Goal: Information Seeking & Learning: Learn about a topic

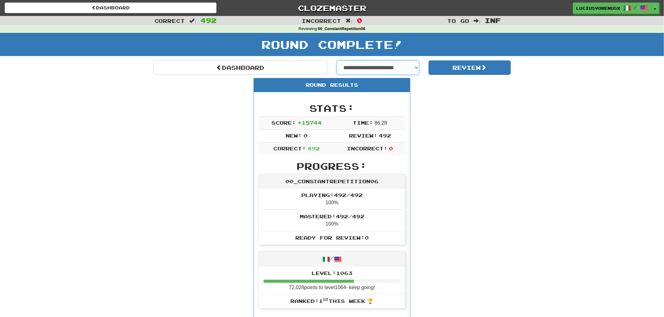
drag, startPoint x: 0, startPoint y: 0, endPoint x: 357, endPoint y: 65, distance: 362.7
click at [357, 65] on select "**********" at bounding box center [377, 68] width 82 height 14
select select "**********"
click at [336, 61] on select "**********" at bounding box center [377, 68] width 82 height 14
select select "**********"
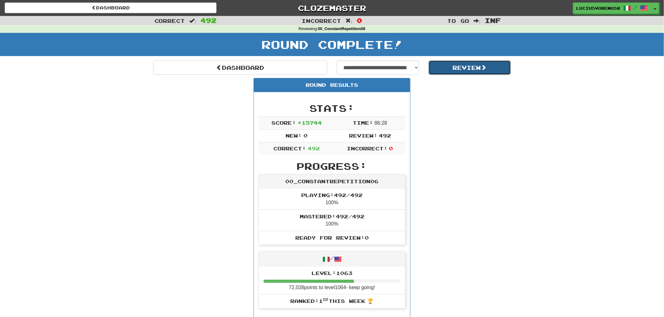
click at [473, 69] on button "Review" at bounding box center [469, 68] width 82 height 14
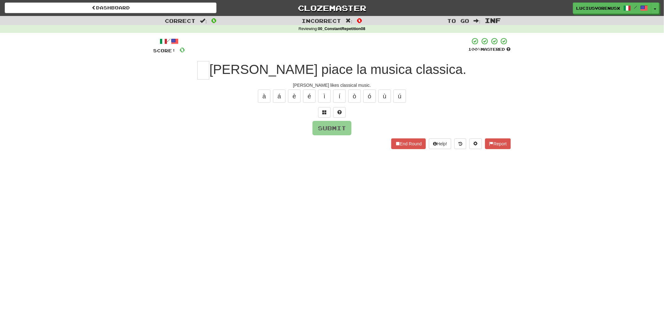
click at [48, 192] on div "Dashboard Clozemaster LuciusVorenusX / Toggle Dropdown Dashboard Leaderboard Ac…" at bounding box center [332, 158] width 664 height 317
click at [209, 70] on input "text" at bounding box center [203, 70] width 12 height 19
type input "*"
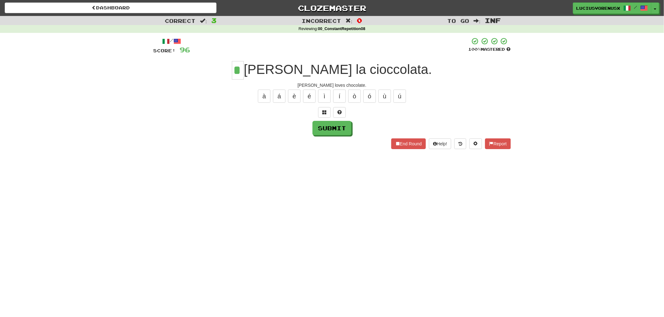
type input "*"
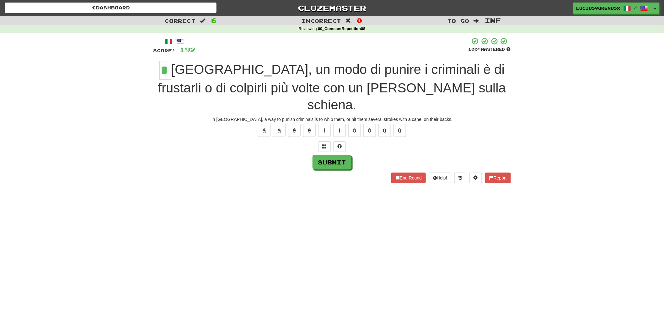
type input "*"
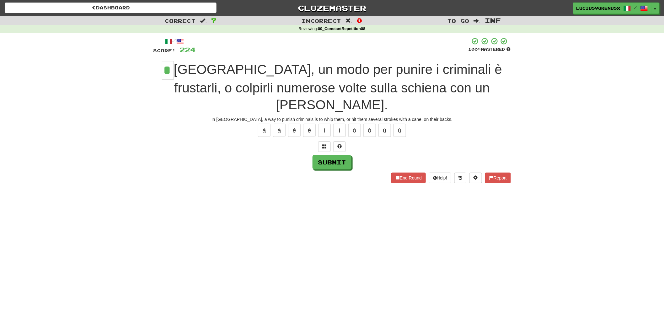
type input "*"
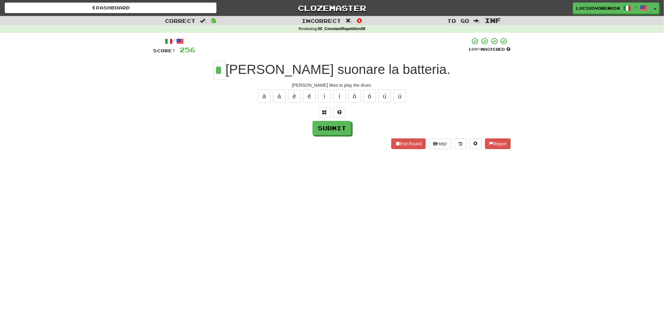
type input "*"
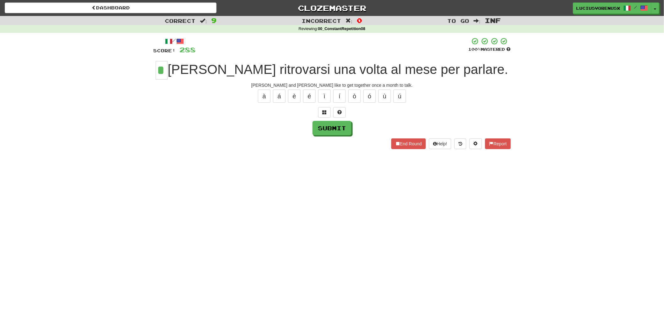
type input "*"
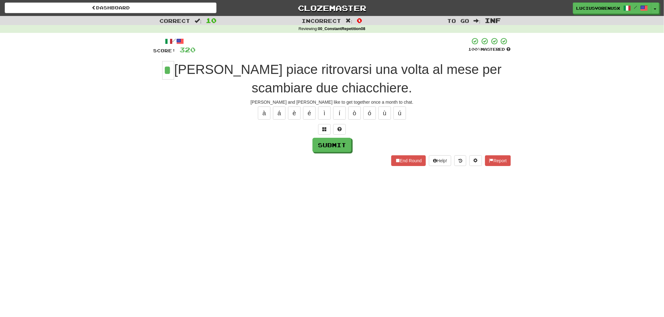
type input "*"
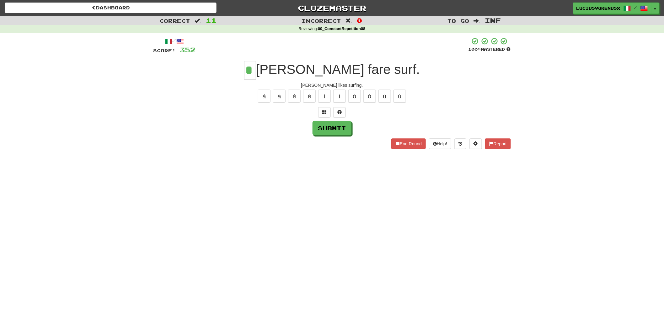
type input "*"
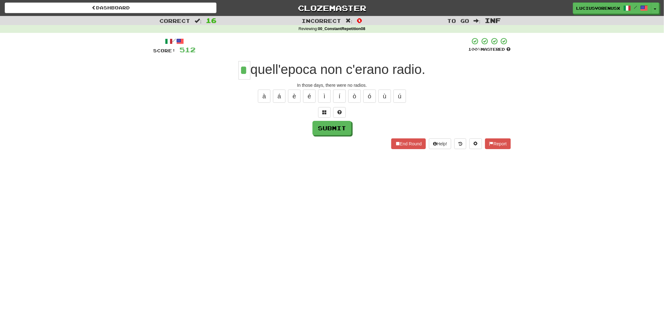
type input "*"
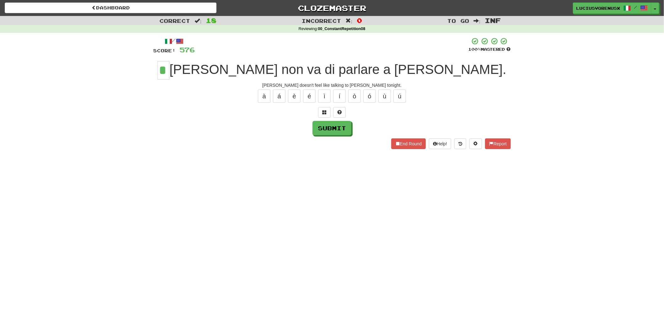
type input "*"
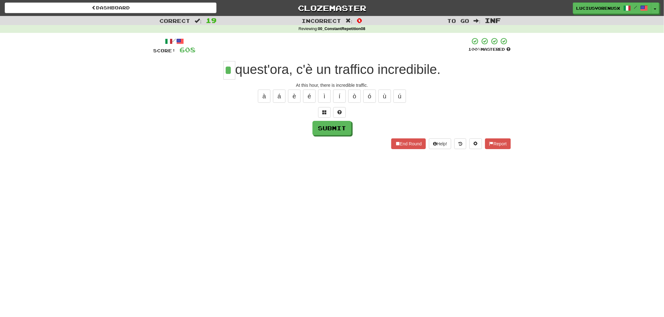
type input "*"
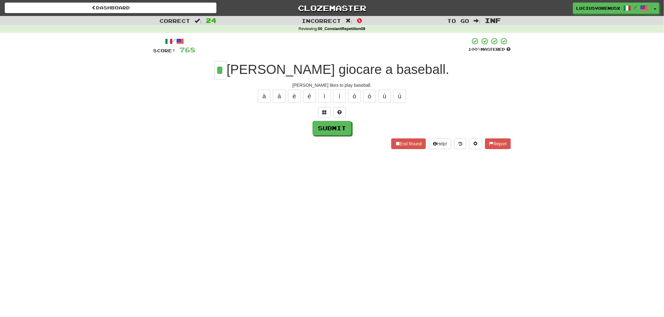
type input "*"
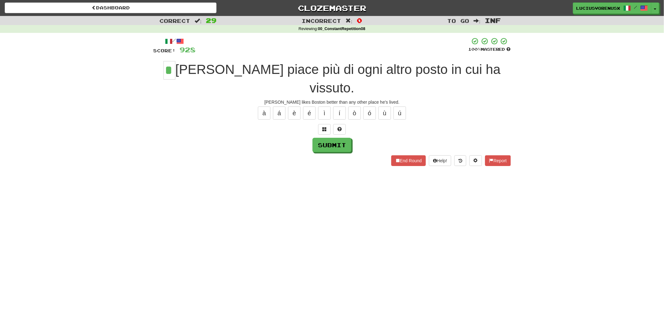
type input "*"
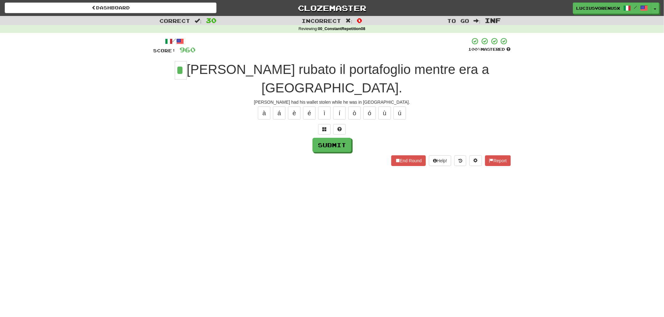
type input "*"
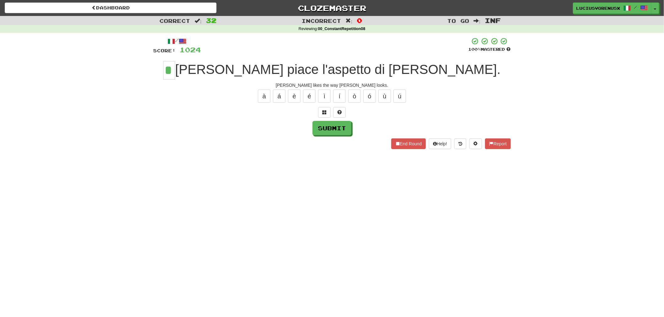
type input "*"
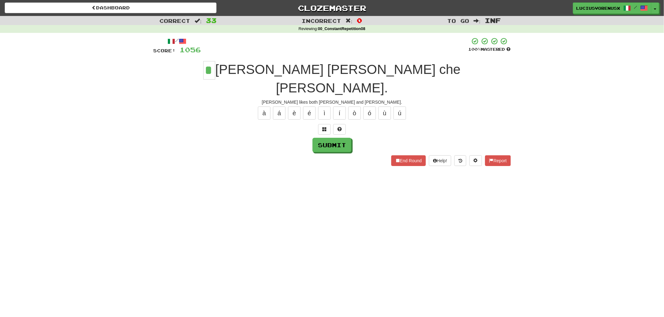
type input "*"
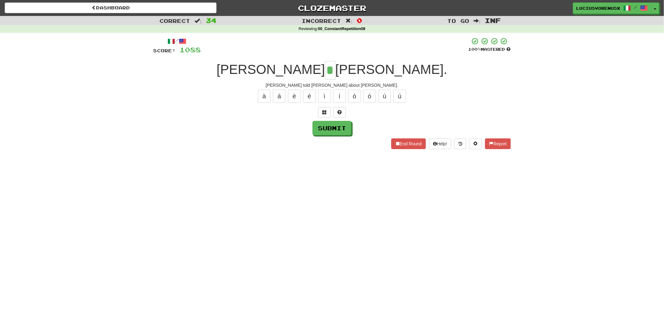
type input "*"
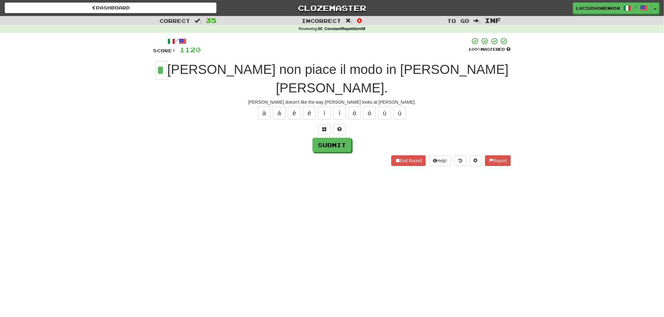
type input "*"
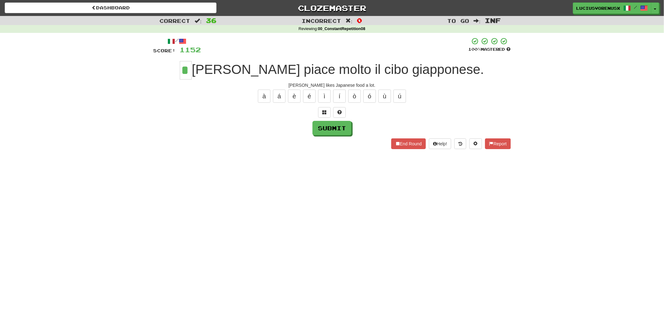
type input "*"
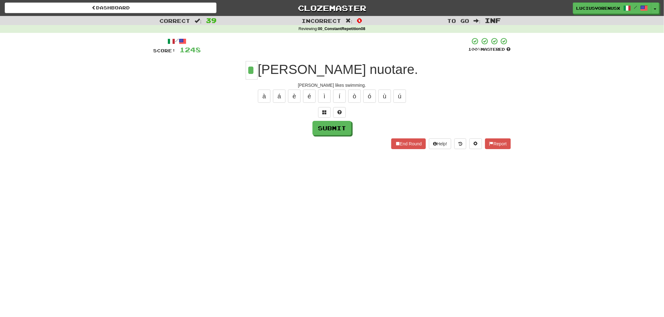
type input "*"
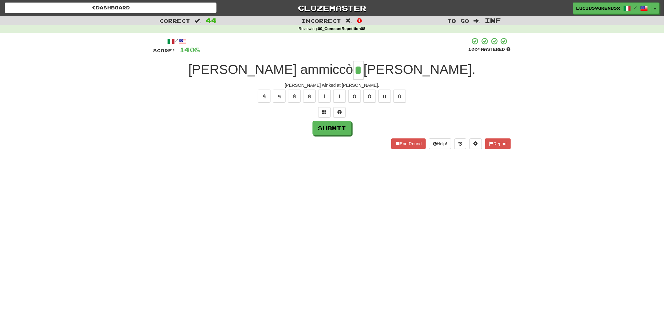
type input "*"
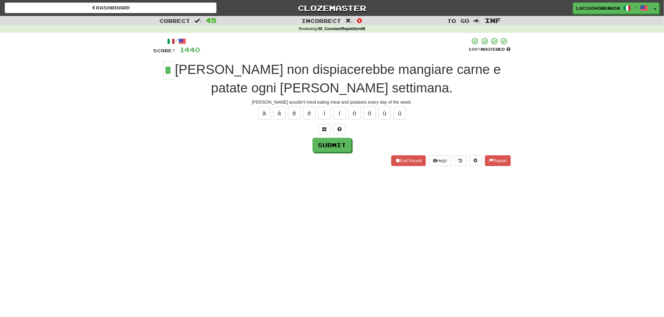
type input "*"
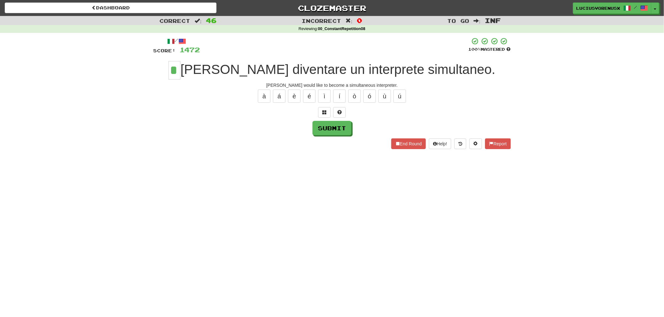
type input "*"
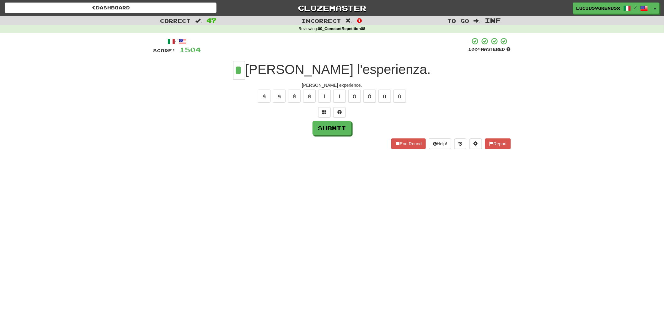
type input "*"
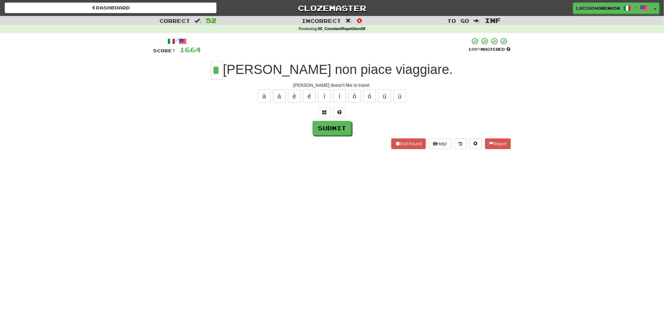
type input "*"
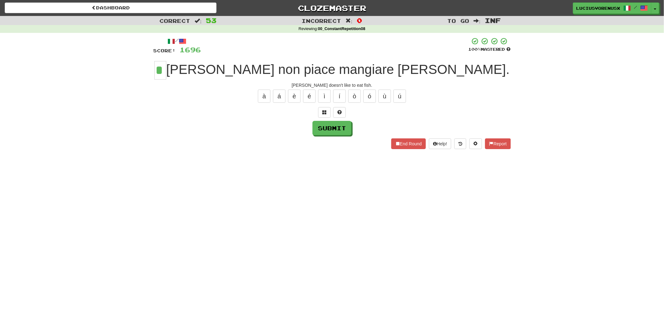
type input "*"
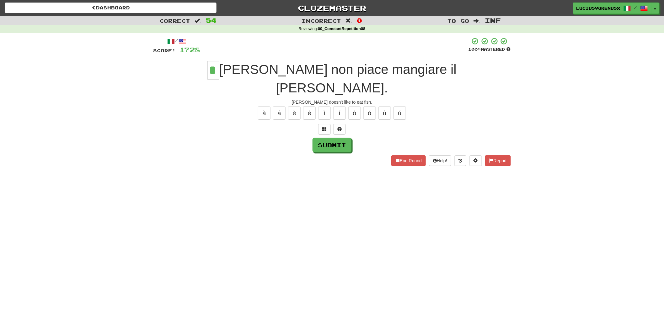
type input "*"
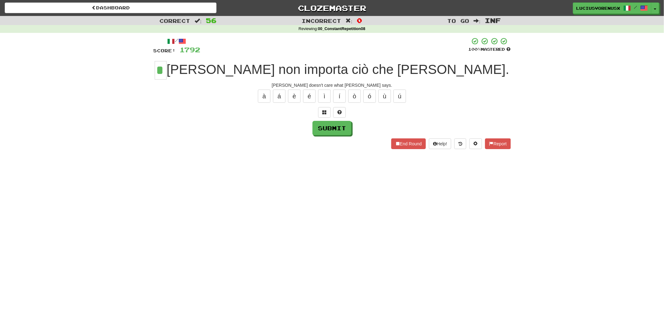
type input "*"
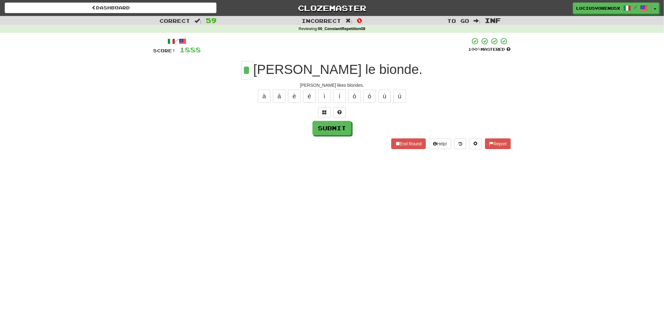
type input "*"
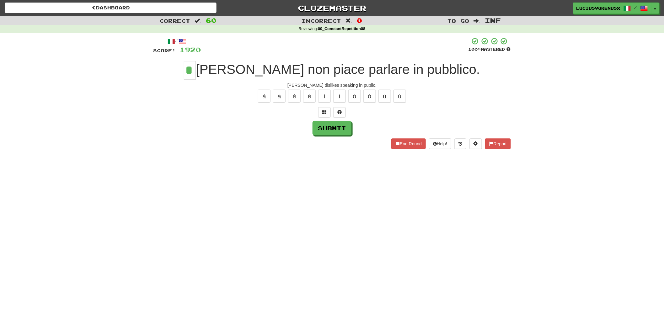
type input "*"
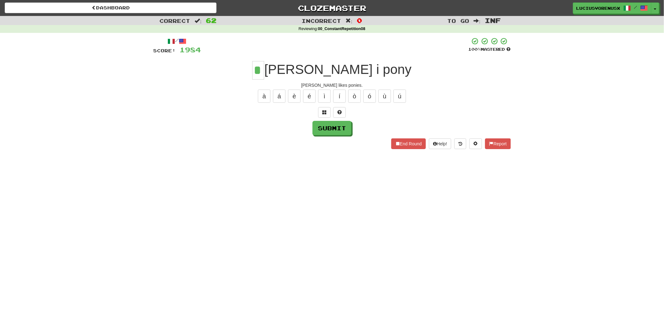
type input "*"
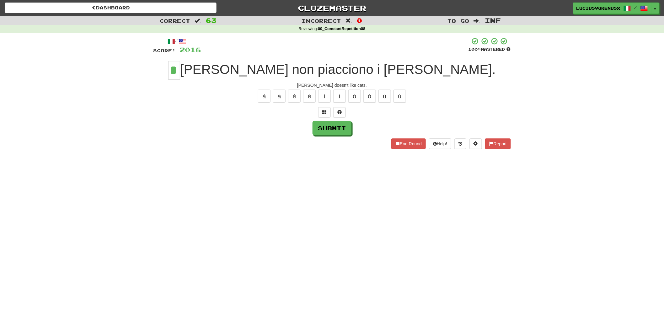
type input "*"
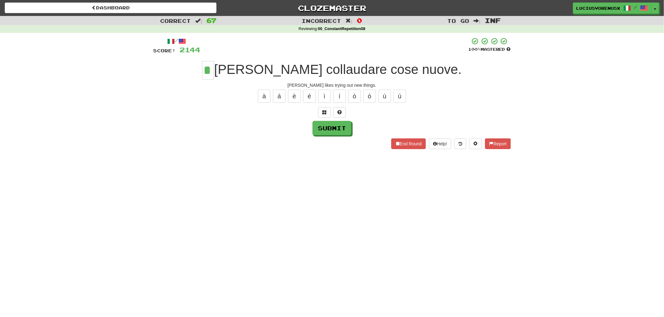
type input "*"
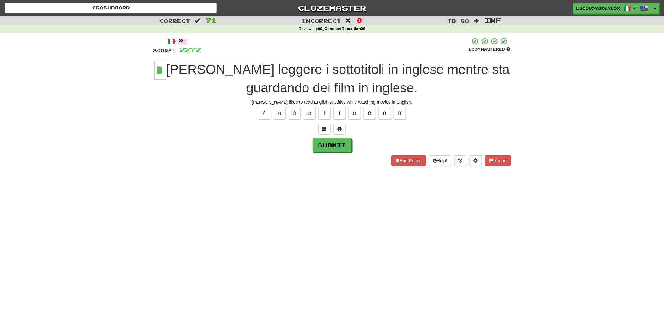
type input "*"
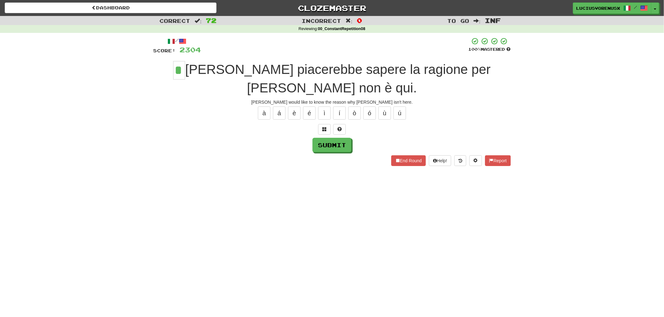
type input "*"
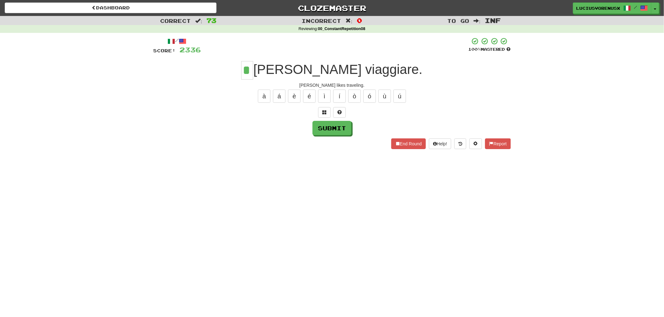
type input "*"
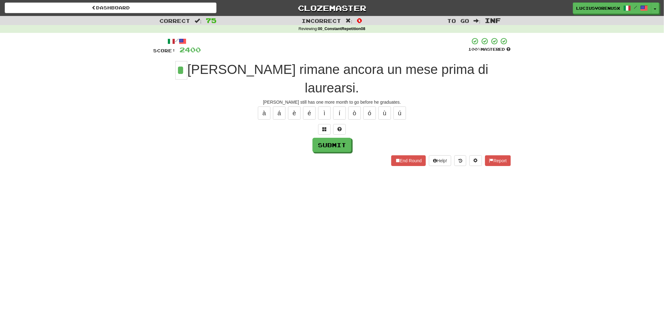
type input "*"
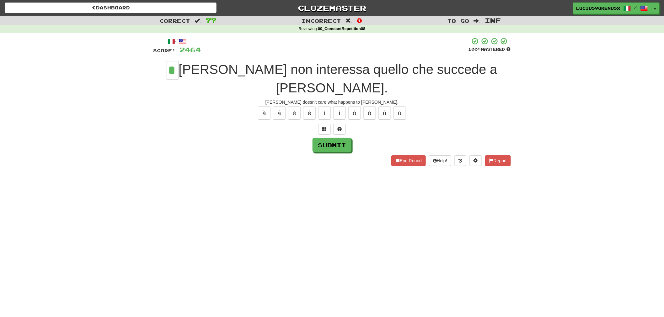
type input "*"
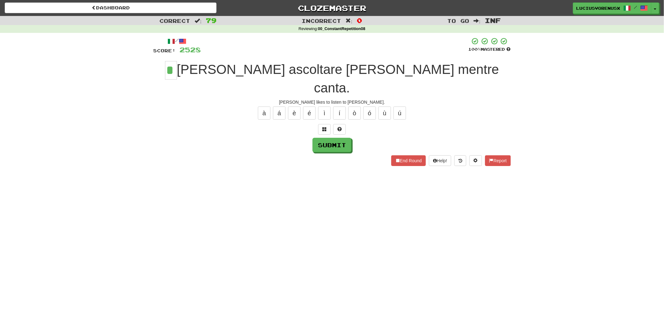
type input "*"
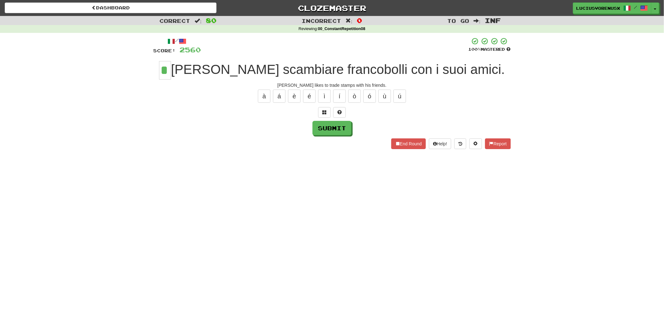
type input "*"
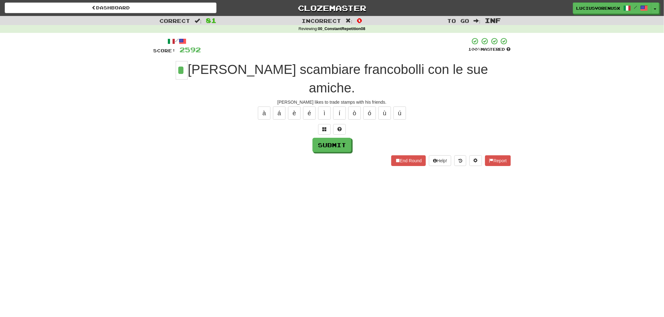
type input "*"
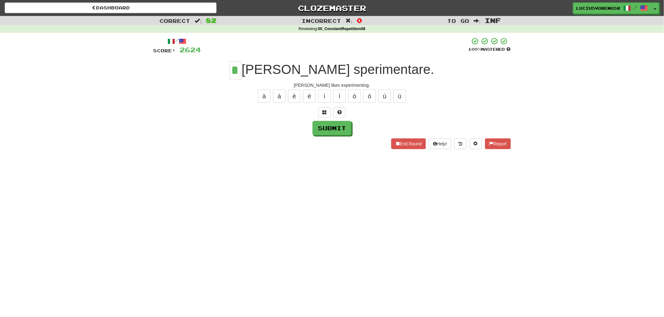
type input "*"
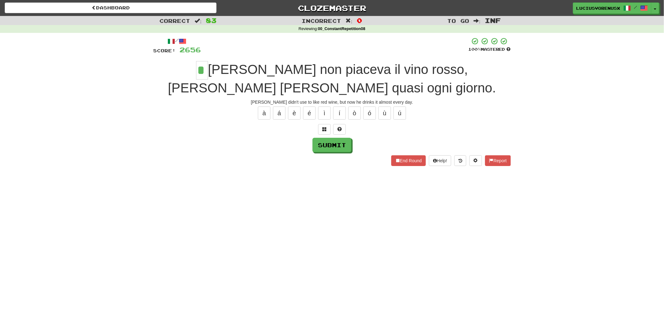
type input "*"
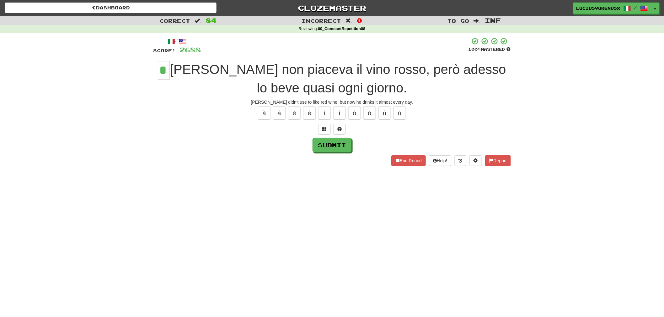
type input "*"
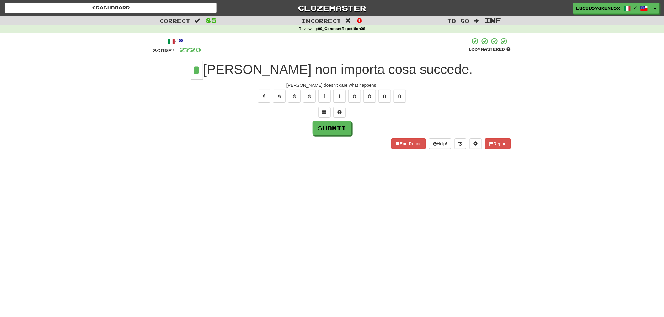
type input "*"
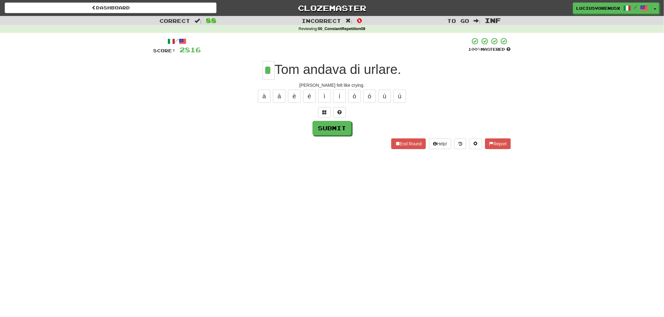
type input "*"
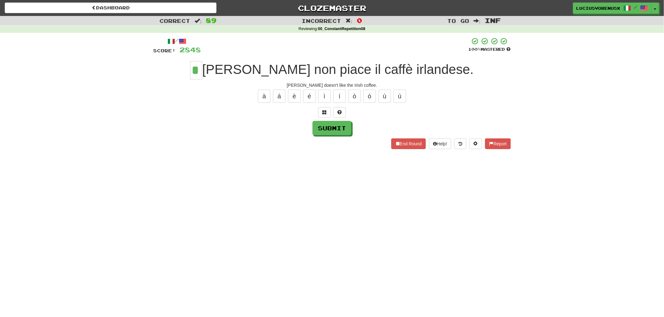
type input "*"
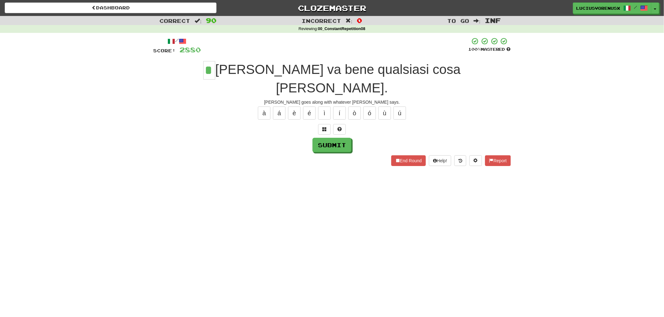
type input "*"
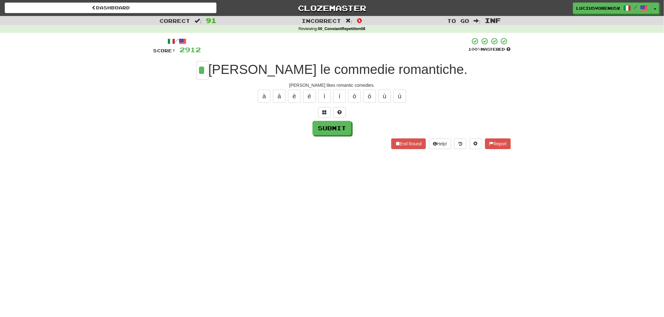
type input "*"
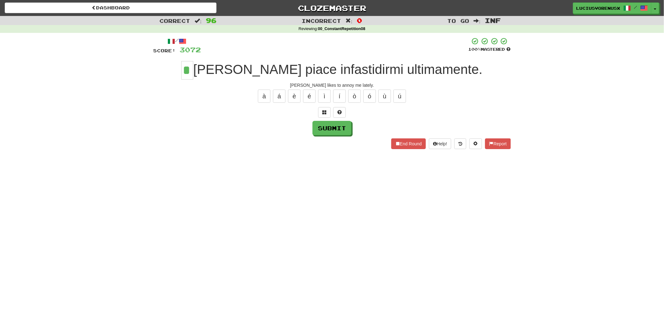
type input "*"
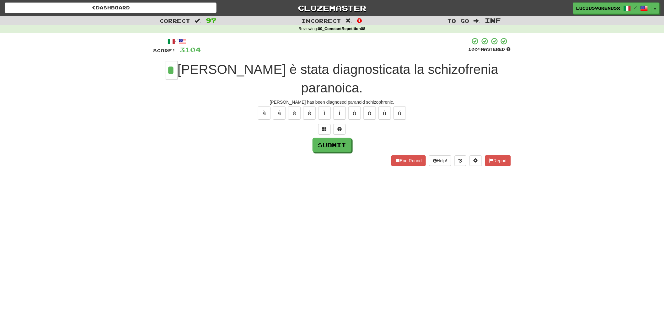
type input "*"
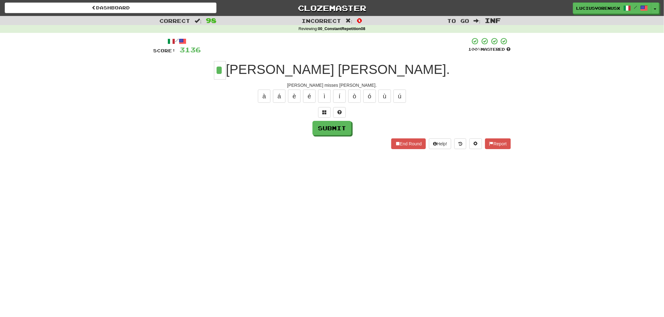
type input "*"
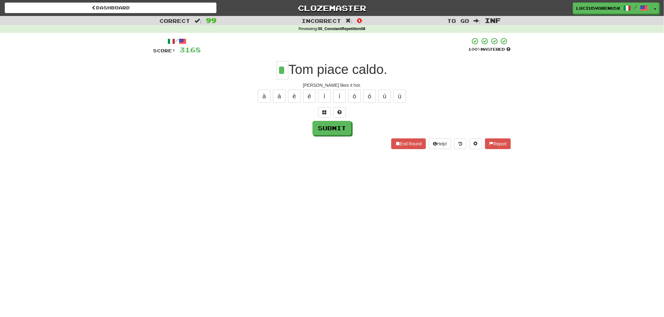
type input "*"
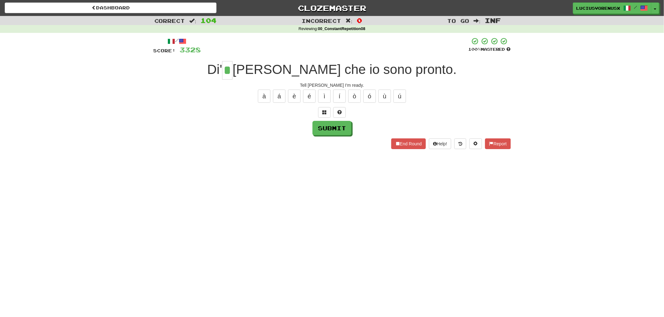
type input "*"
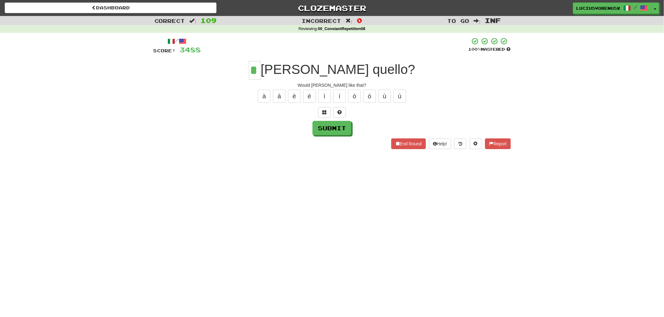
type input "*"
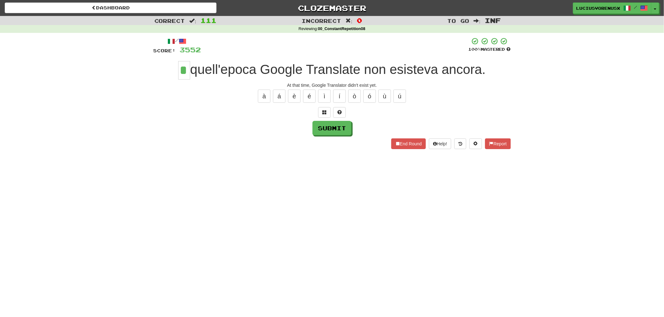
type input "*"
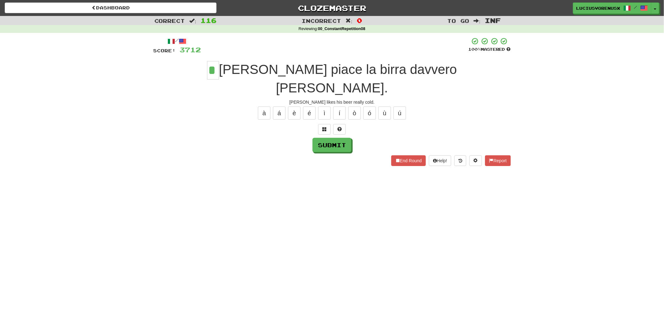
type input "*"
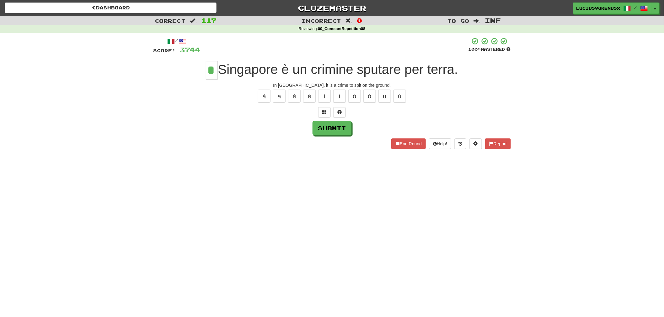
type input "*"
